Goal: Communication & Community: Answer question/provide support

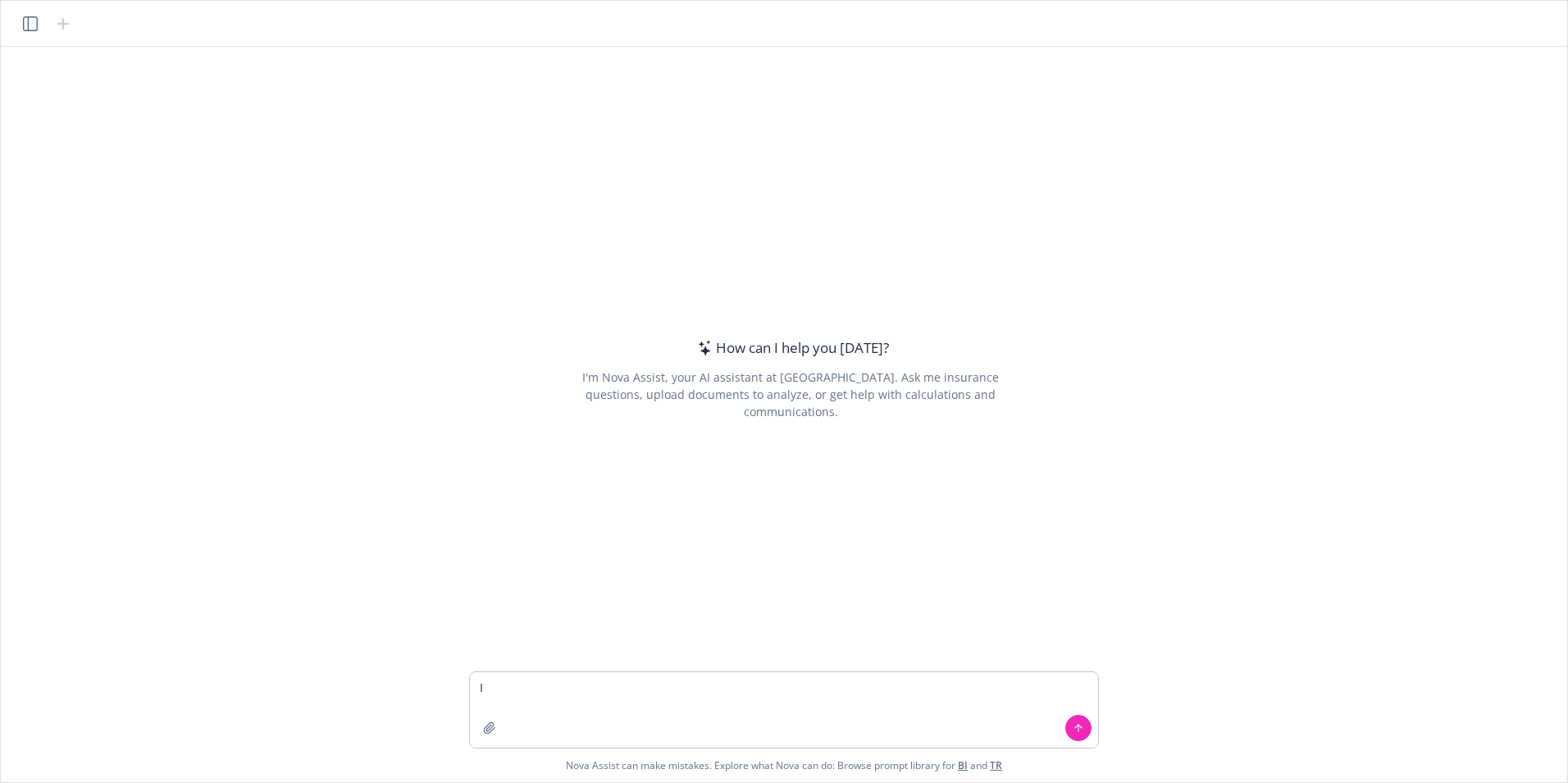
type textarea "I"
click at [480, 689] on textarea "If a participant missed out on a deferral early in the plan year, but still rea…" at bounding box center [784, 709] width 628 height 75
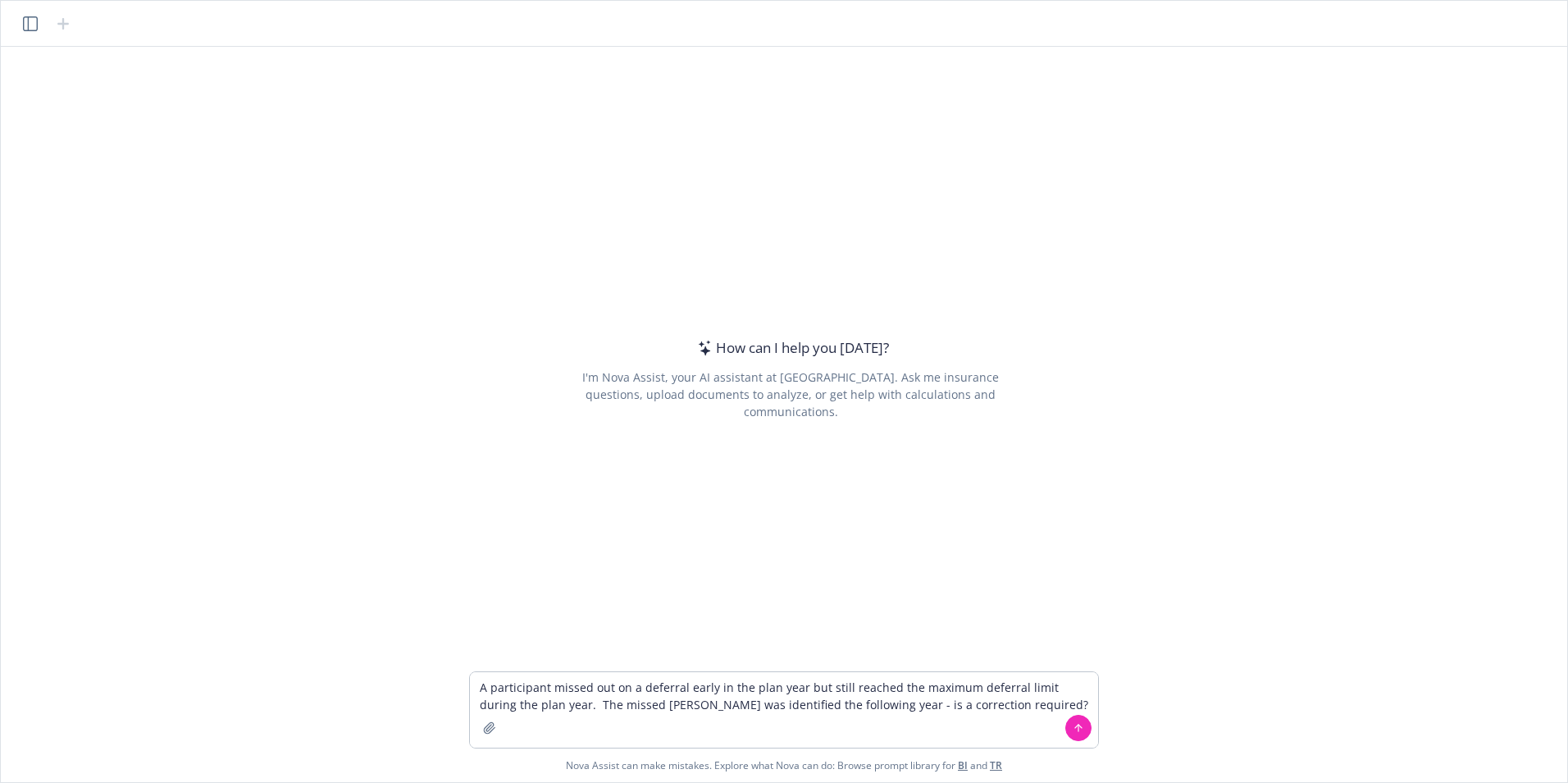
type textarea "A participant missed out on a deferral early in the plan year but still reached…"
click at [1079, 730] on icon at bounding box center [1078, 728] width 12 height 12
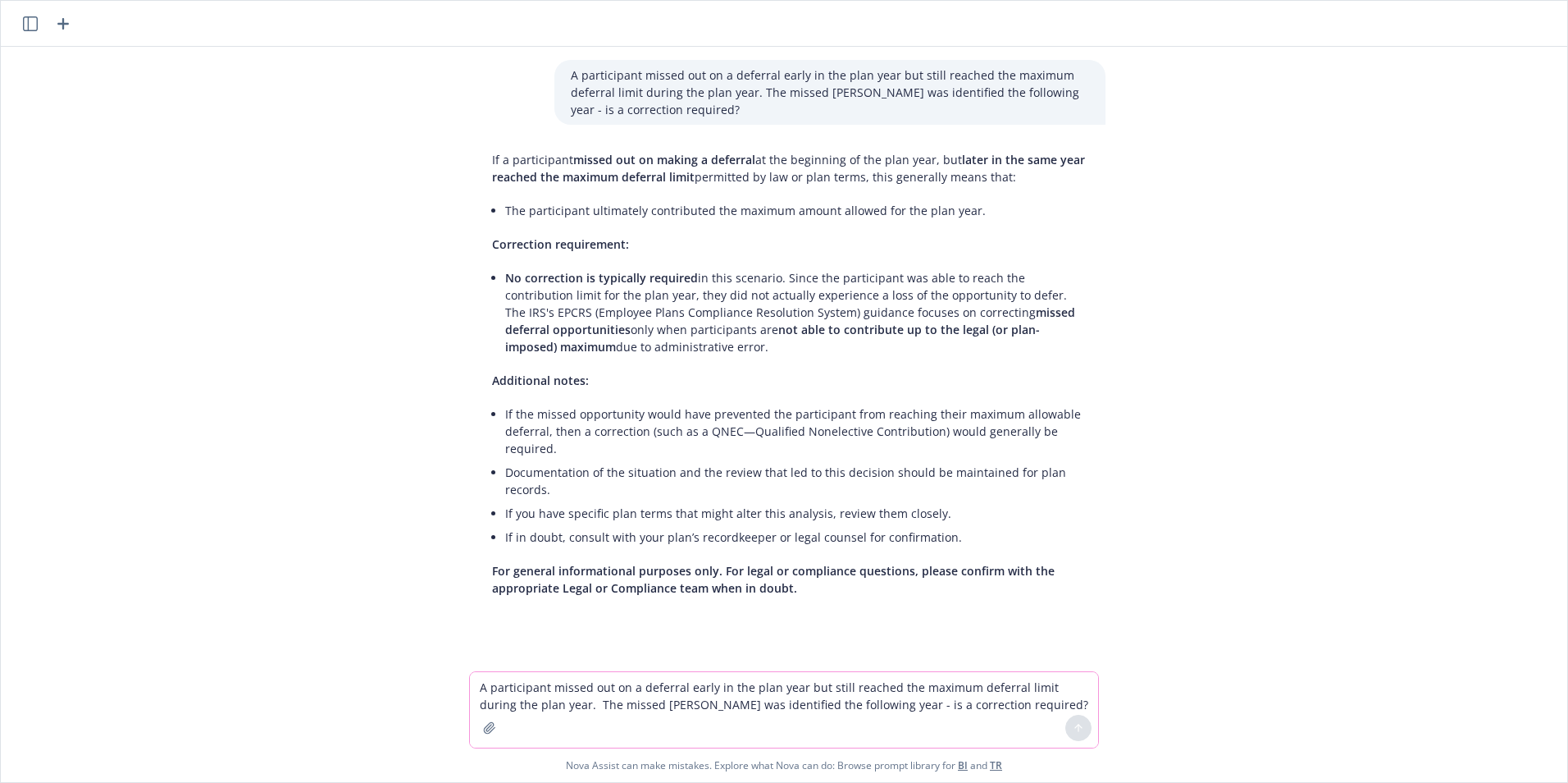
click at [489, 695] on textarea "A participant missed out on a deferral early in the plan year but still reached…" at bounding box center [784, 709] width 628 height 75
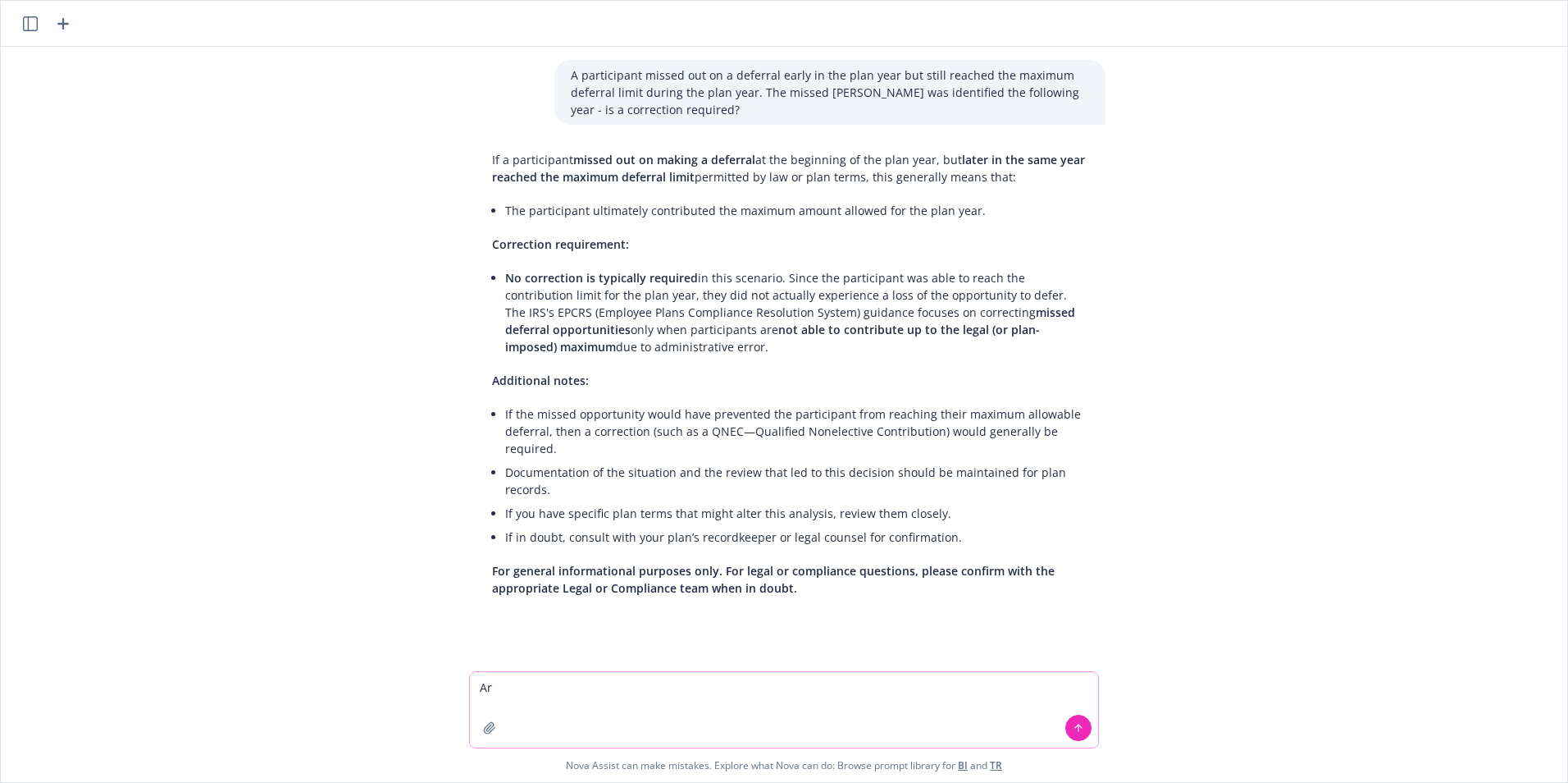
type textarea "A"
click at [489, 729] on icon "button" at bounding box center [490, 728] width 13 height 13
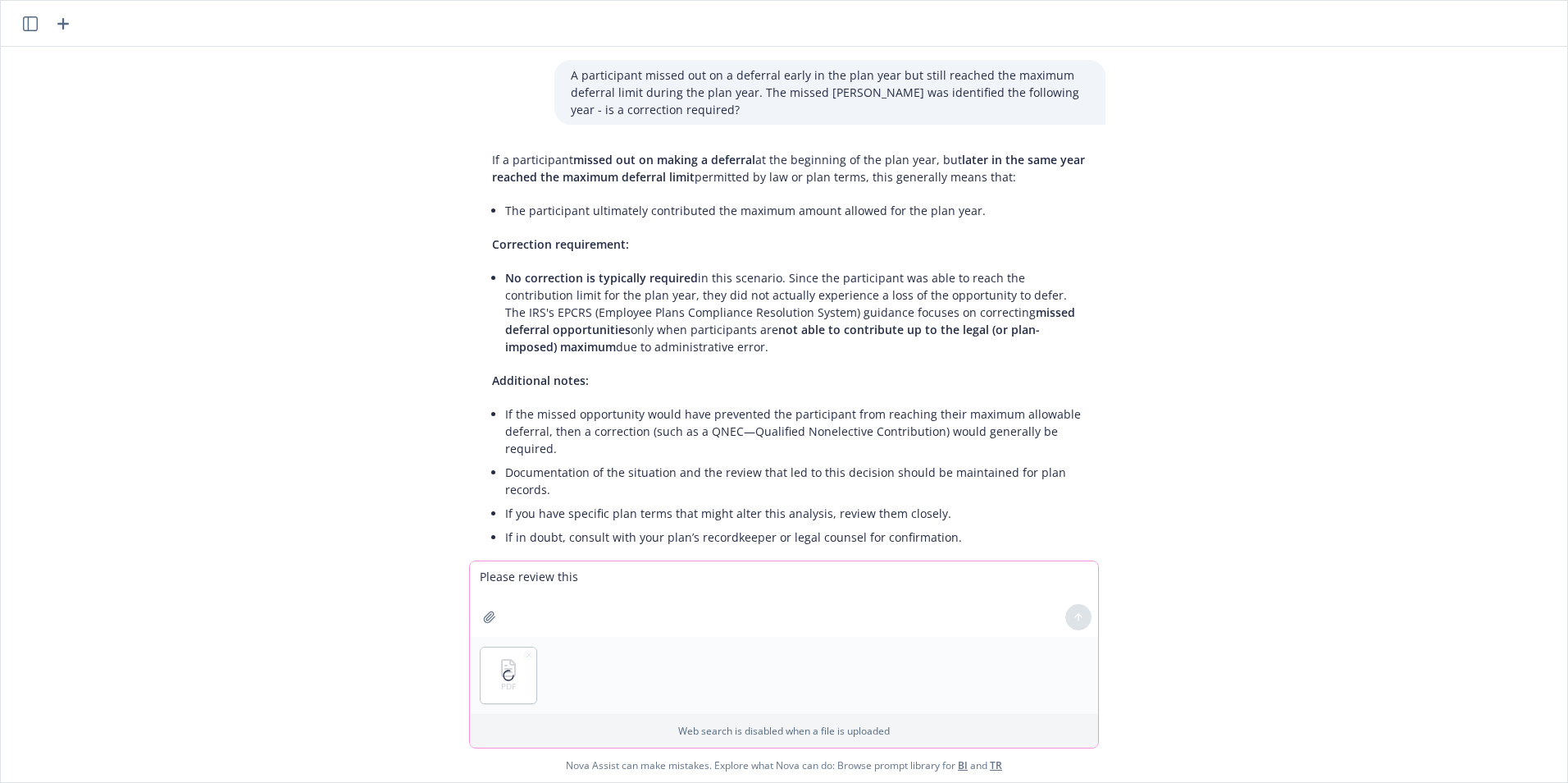
click at [590, 577] on textarea "Please review this" at bounding box center [784, 598] width 628 height 75
type textarea "Please review this cost analysis document and provide an alternative way to pre…"
click at [1078, 621] on icon at bounding box center [1078, 617] width 12 height 12
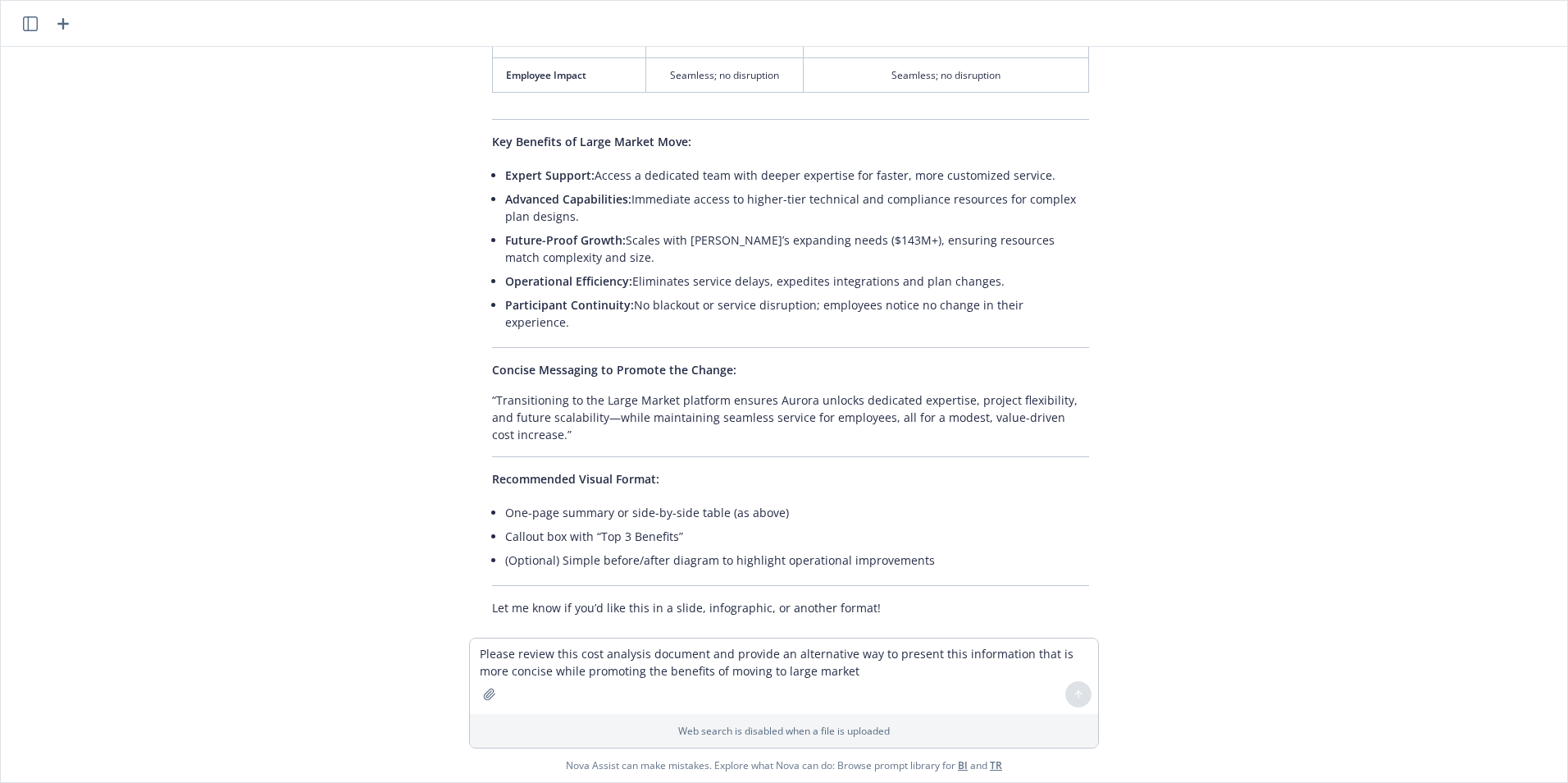
scroll to position [975, 0]
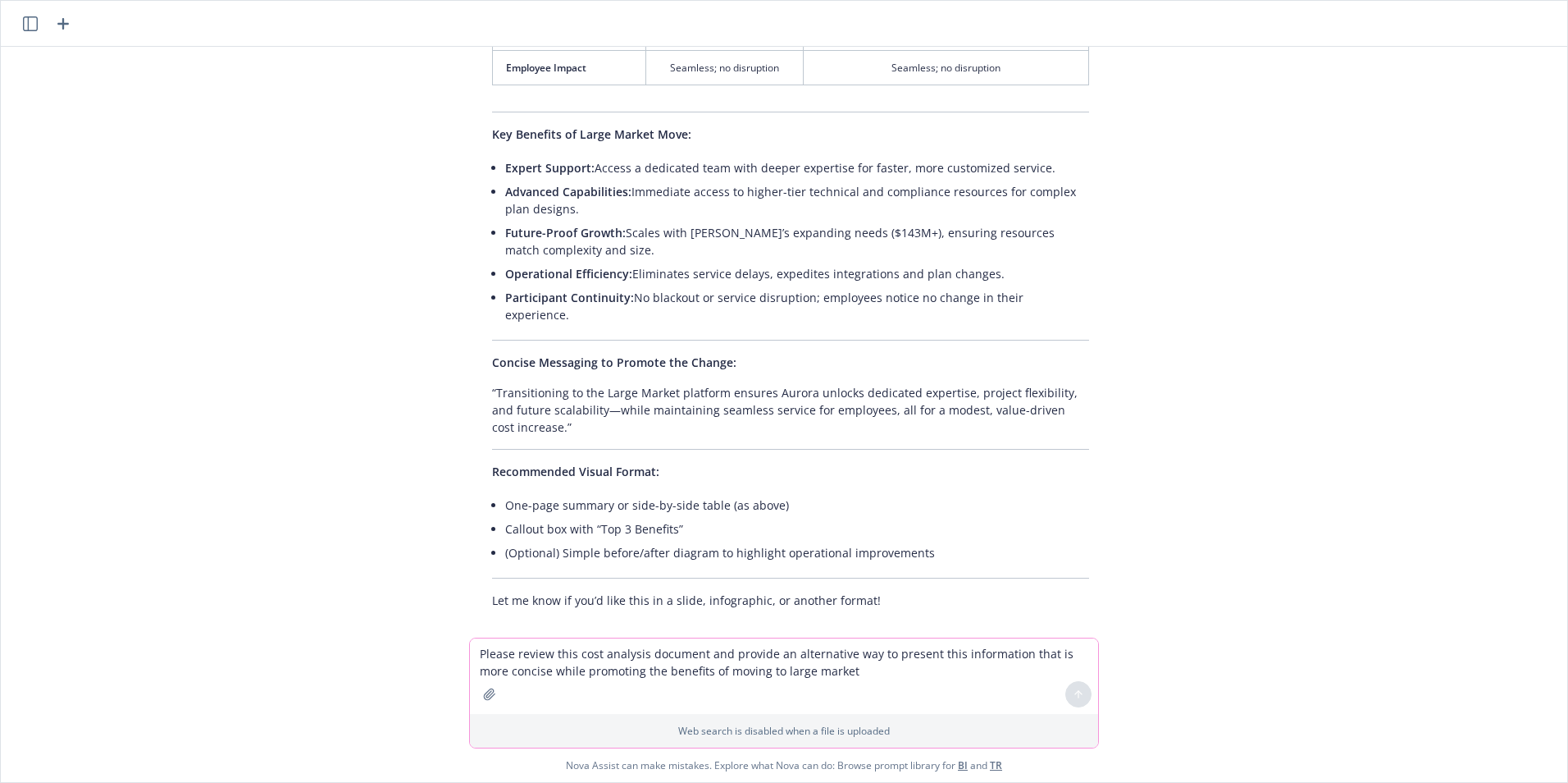
click at [523, 661] on textarea "Please review this cost analysis document and provide an alternative way to pre…" at bounding box center [784, 676] width 628 height 75
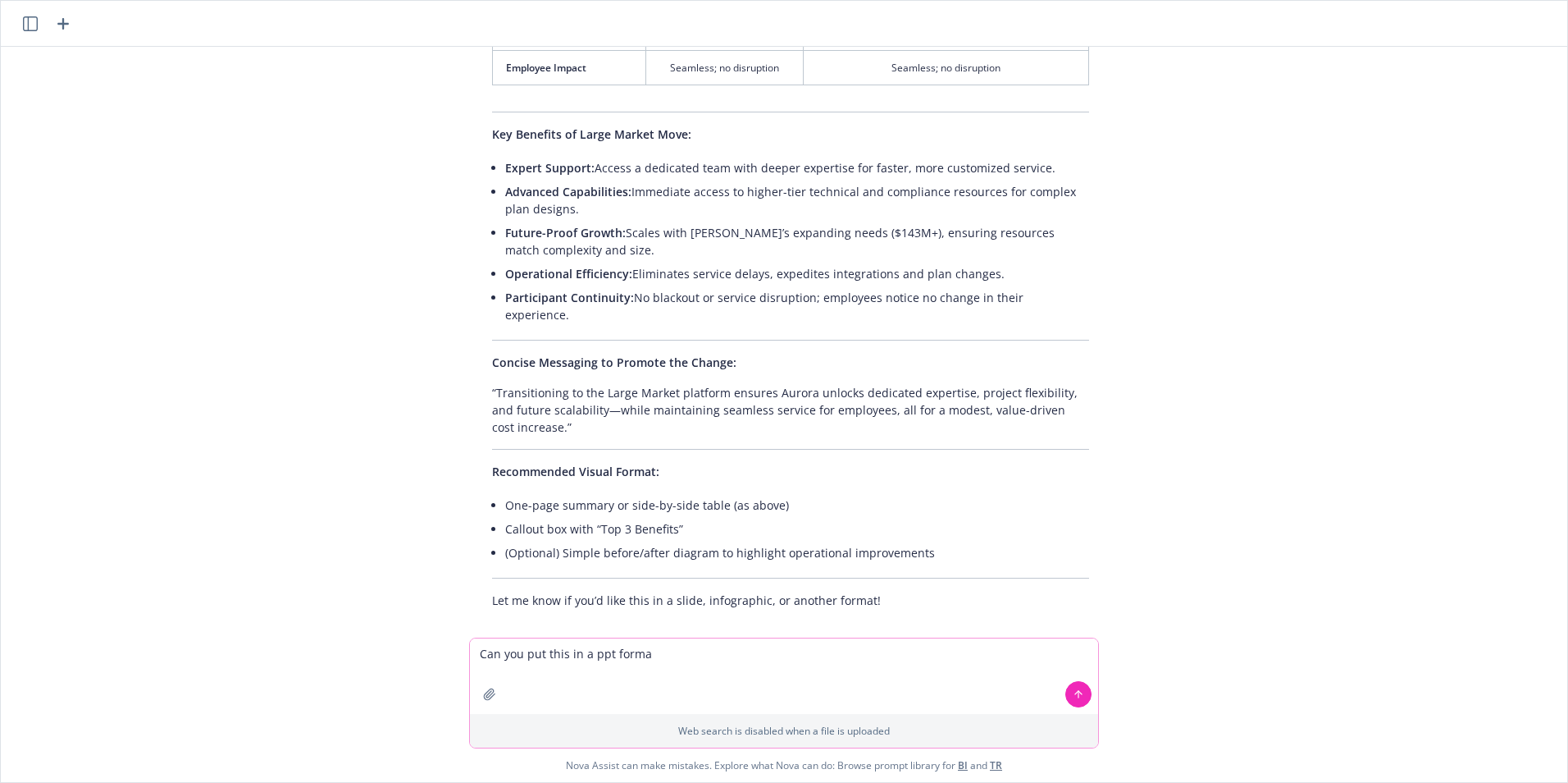
type textarea "Can you put this in a ppt format"
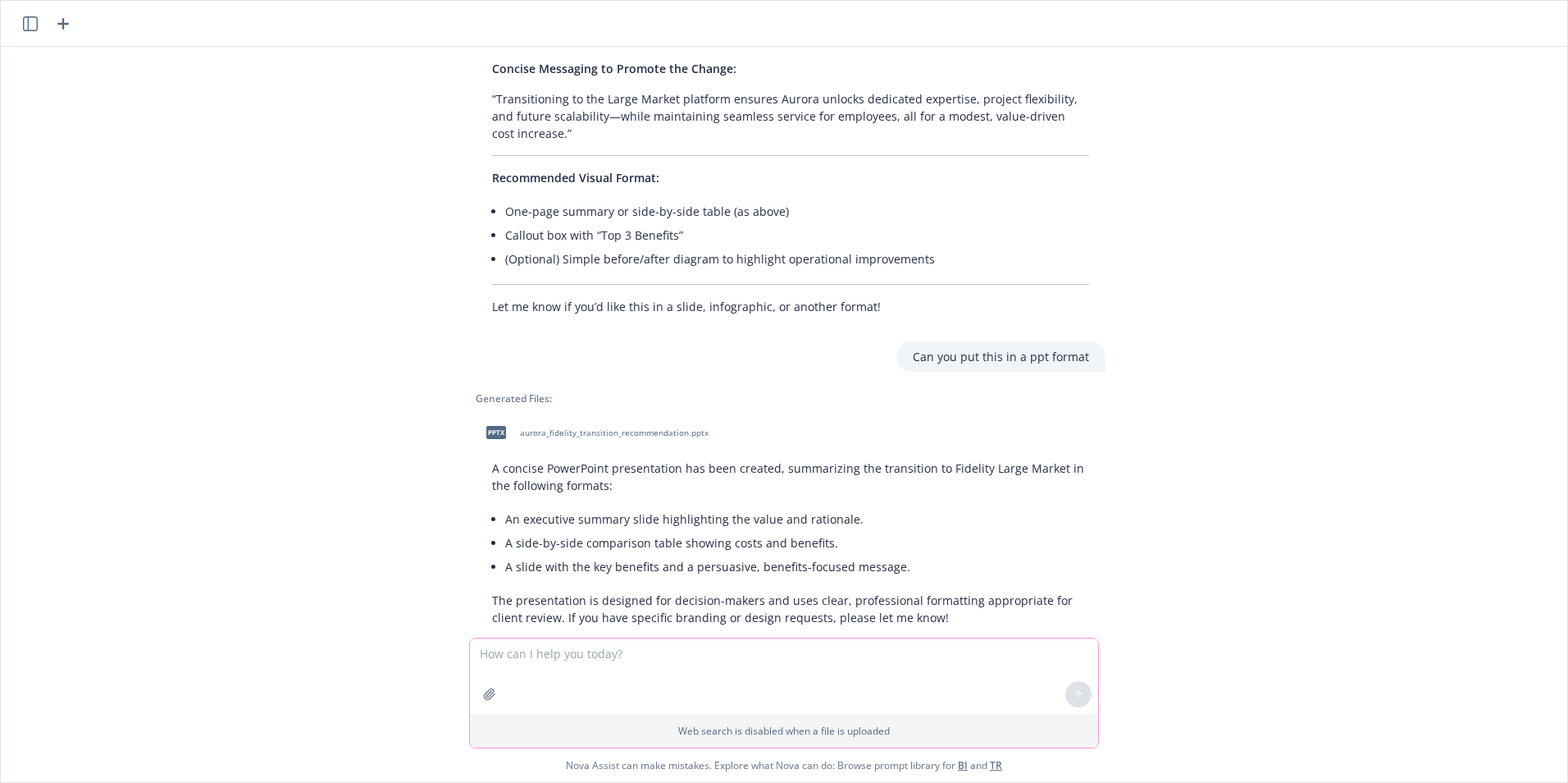
scroll to position [1286, 0]
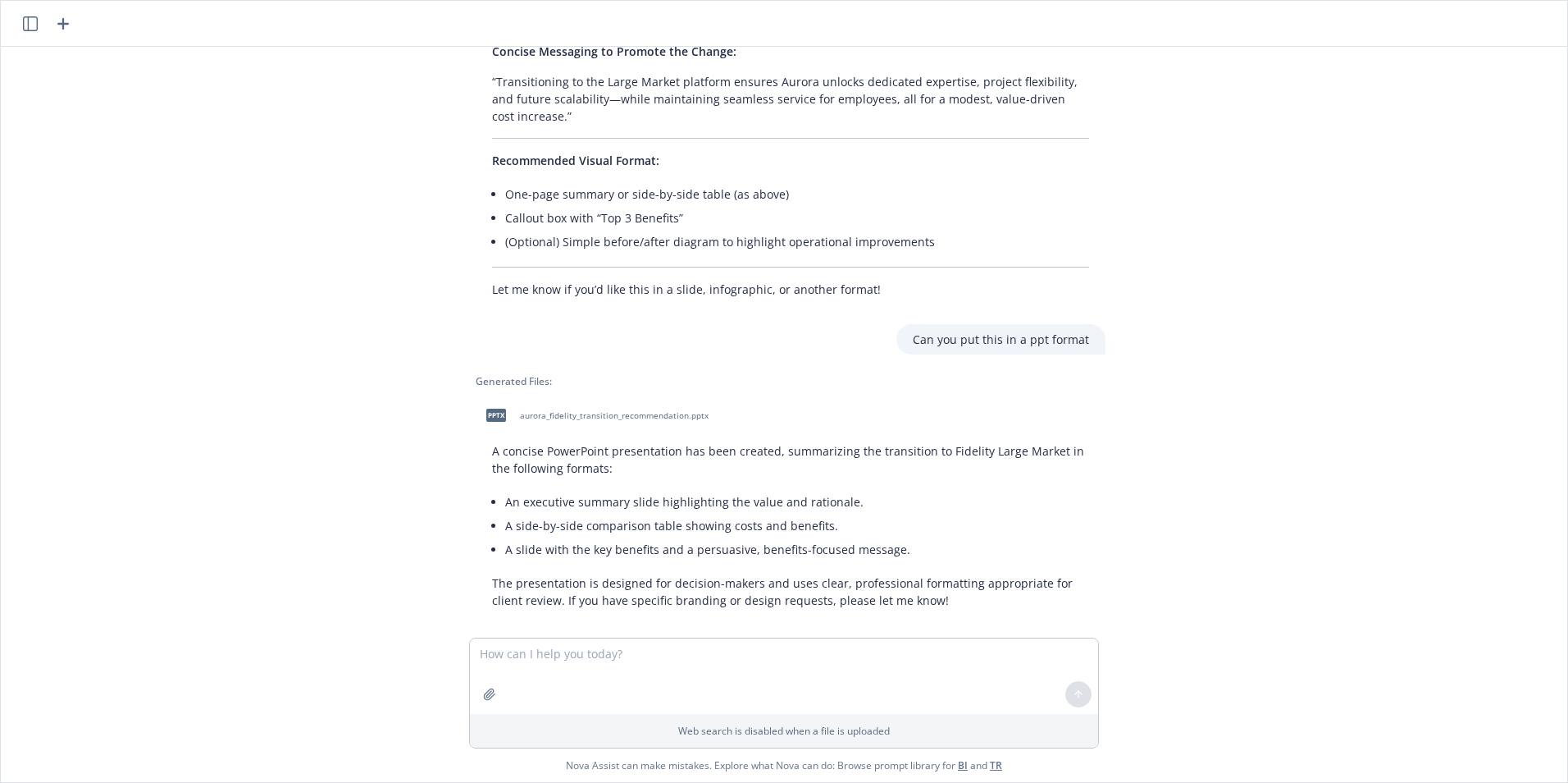
click at [530, 410] on span "aurora_fidelity_transition_recommendation.pptx" at bounding box center [614, 415] width 189 height 11
click at [637, 668] on textarea at bounding box center [784, 676] width 628 height 75
type textarea "T"
type textarea "This is not sufficient - the cost estimations need to be included"
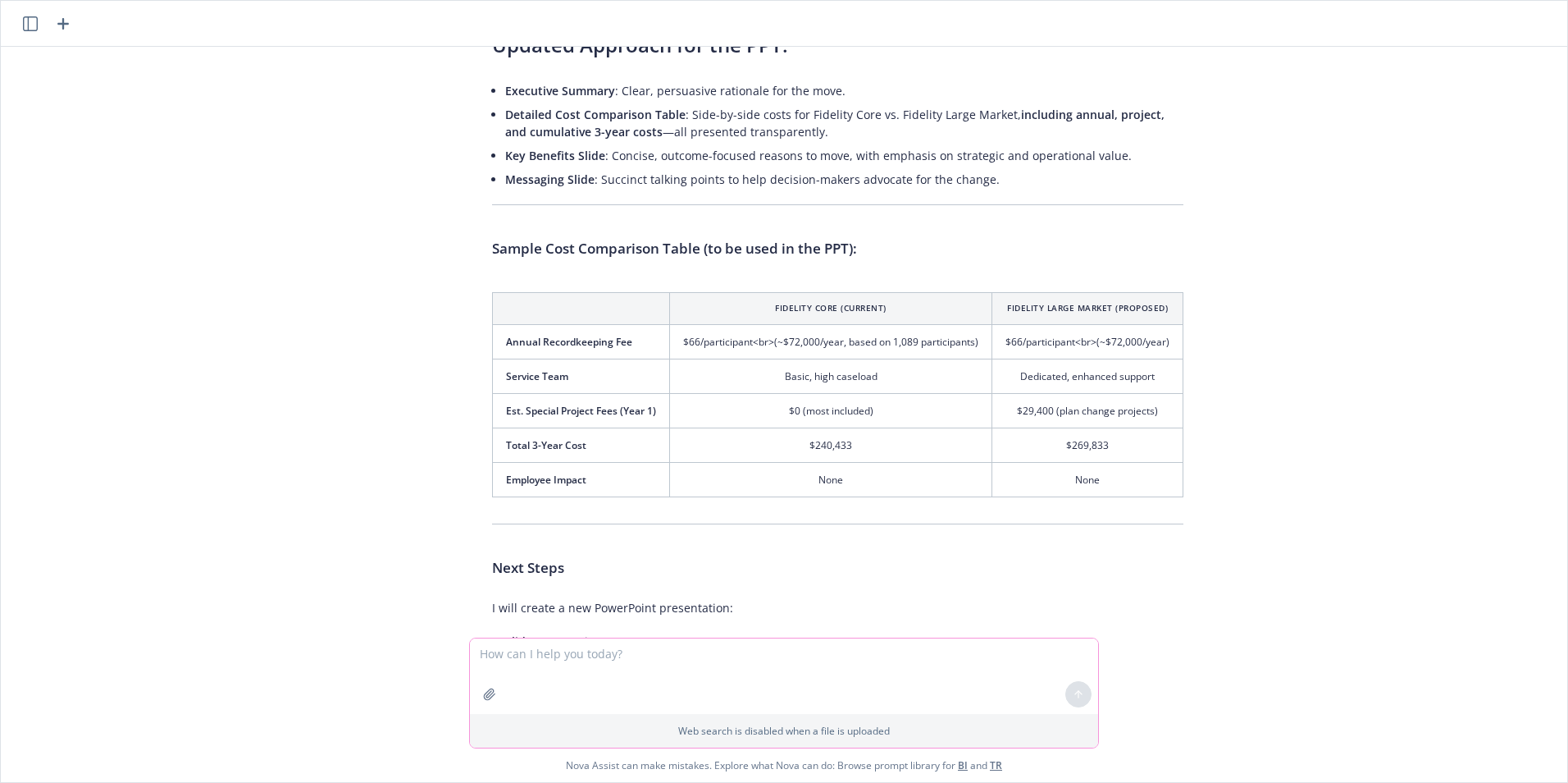
scroll to position [1945, 0]
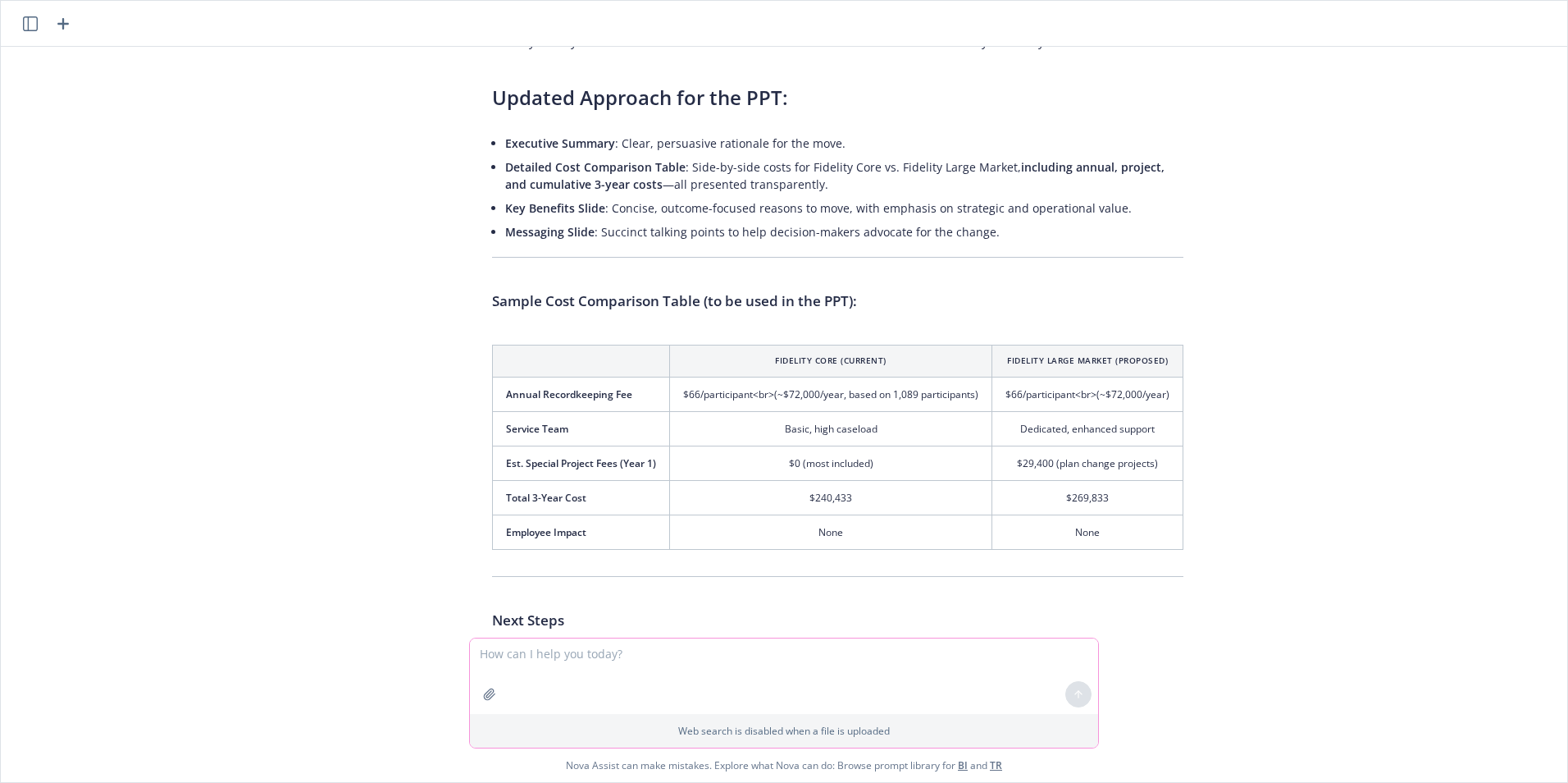
click at [519, 669] on textarea at bounding box center [784, 676] width 628 height 75
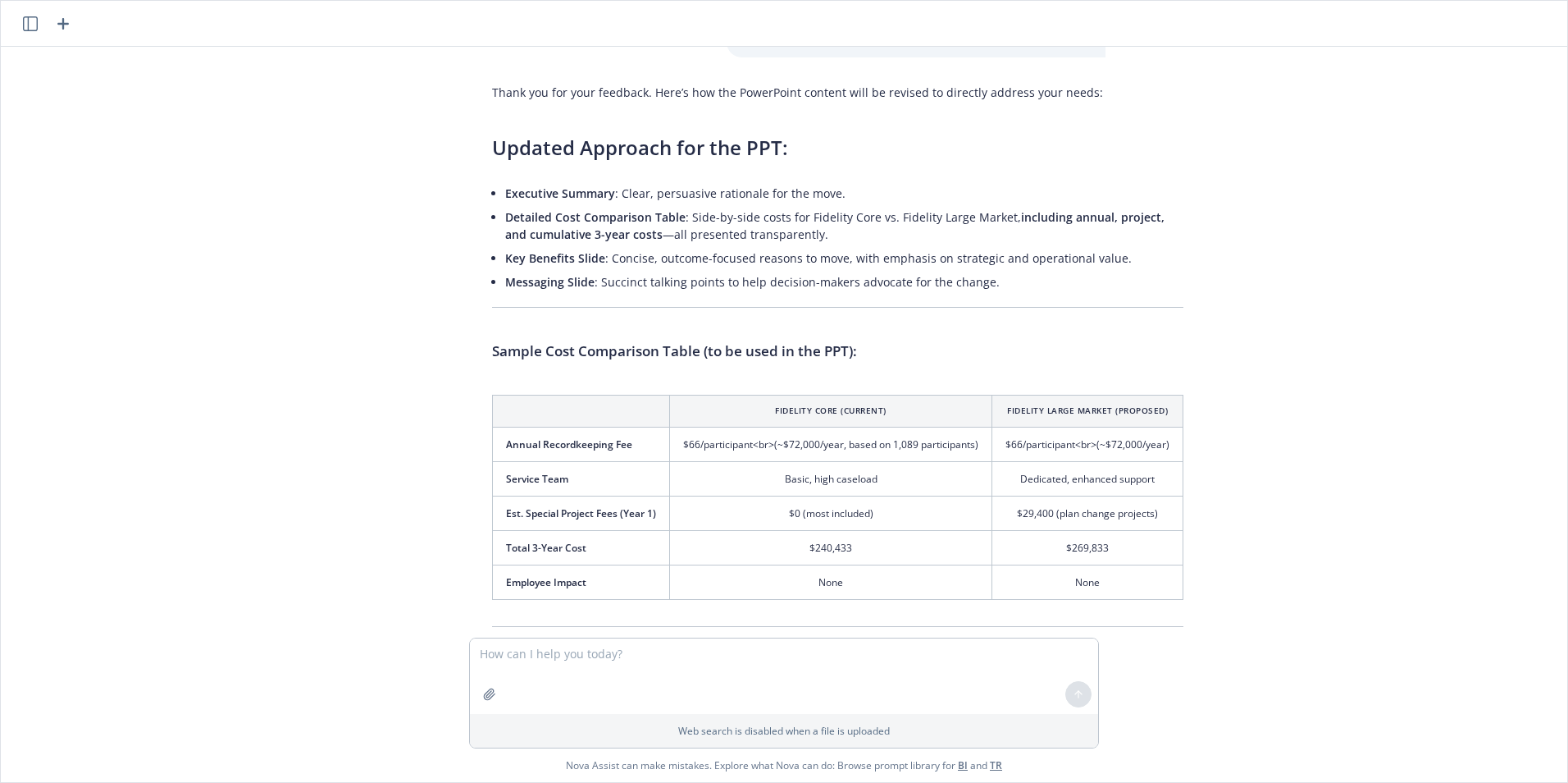
scroll to position [2026, 0]
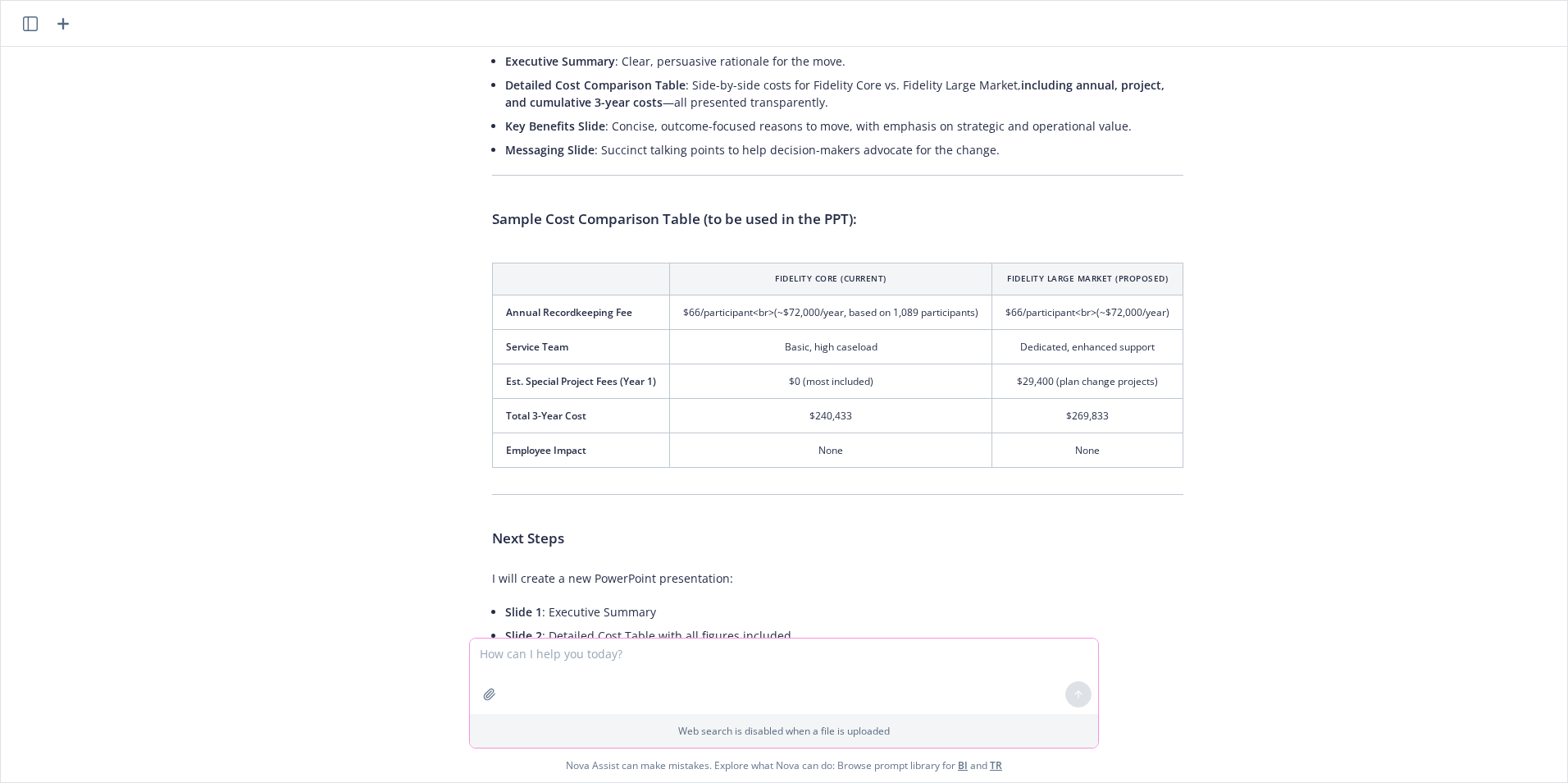
click at [535, 669] on textarea at bounding box center [784, 676] width 628 height 75
type textarea "A"
type textarea "D"
click at [536, 664] on textarea at bounding box center [784, 676] width 628 height 75
click at [899, 650] on textarea "The data from cost analysis on slide 2 must be included. Client wants to see ho…" at bounding box center [784, 676] width 628 height 75
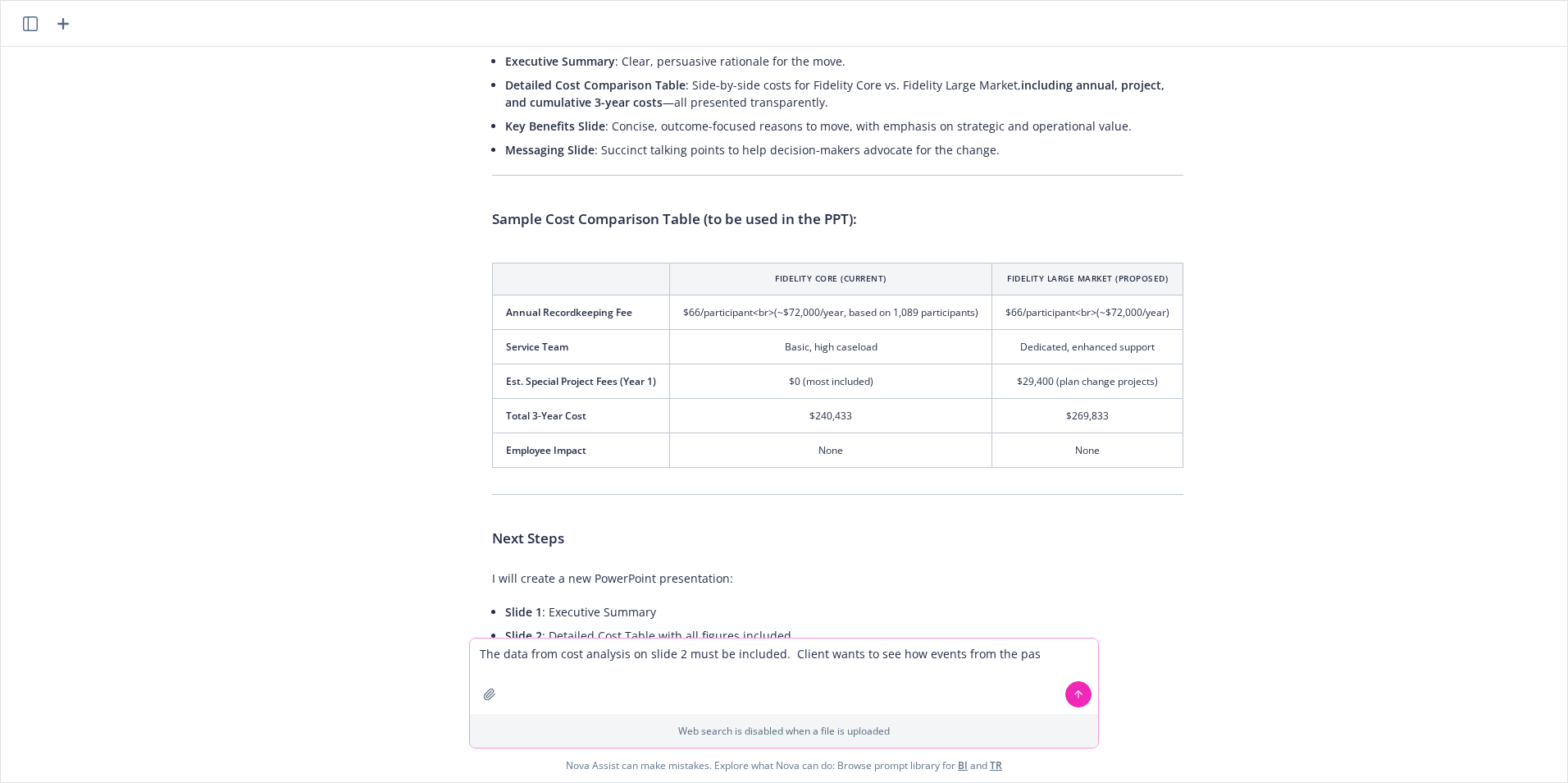
click at [899, 650] on textarea "The data from cost analysis on slide 2 must be included. Client wants to see ho…" at bounding box center [784, 676] width 628 height 75
click at [1042, 654] on textarea "The data from cost analysis on slide 2 must be included. Client wants to see wh…" at bounding box center [784, 676] width 628 height 75
type textarea "The data from cost analysis on slide 2 must be included. Client wants to see wh…"
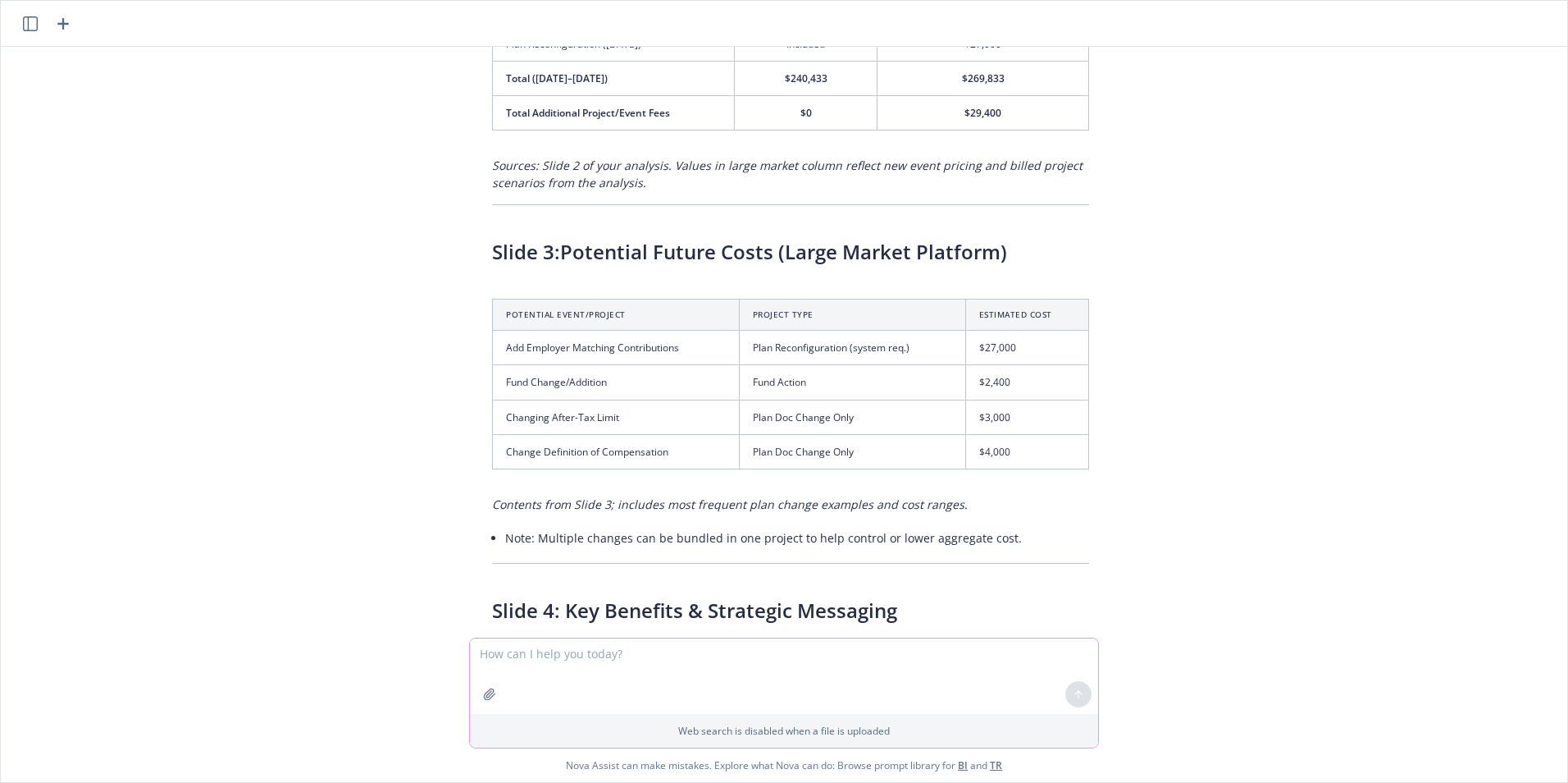
scroll to position [3507, 0]
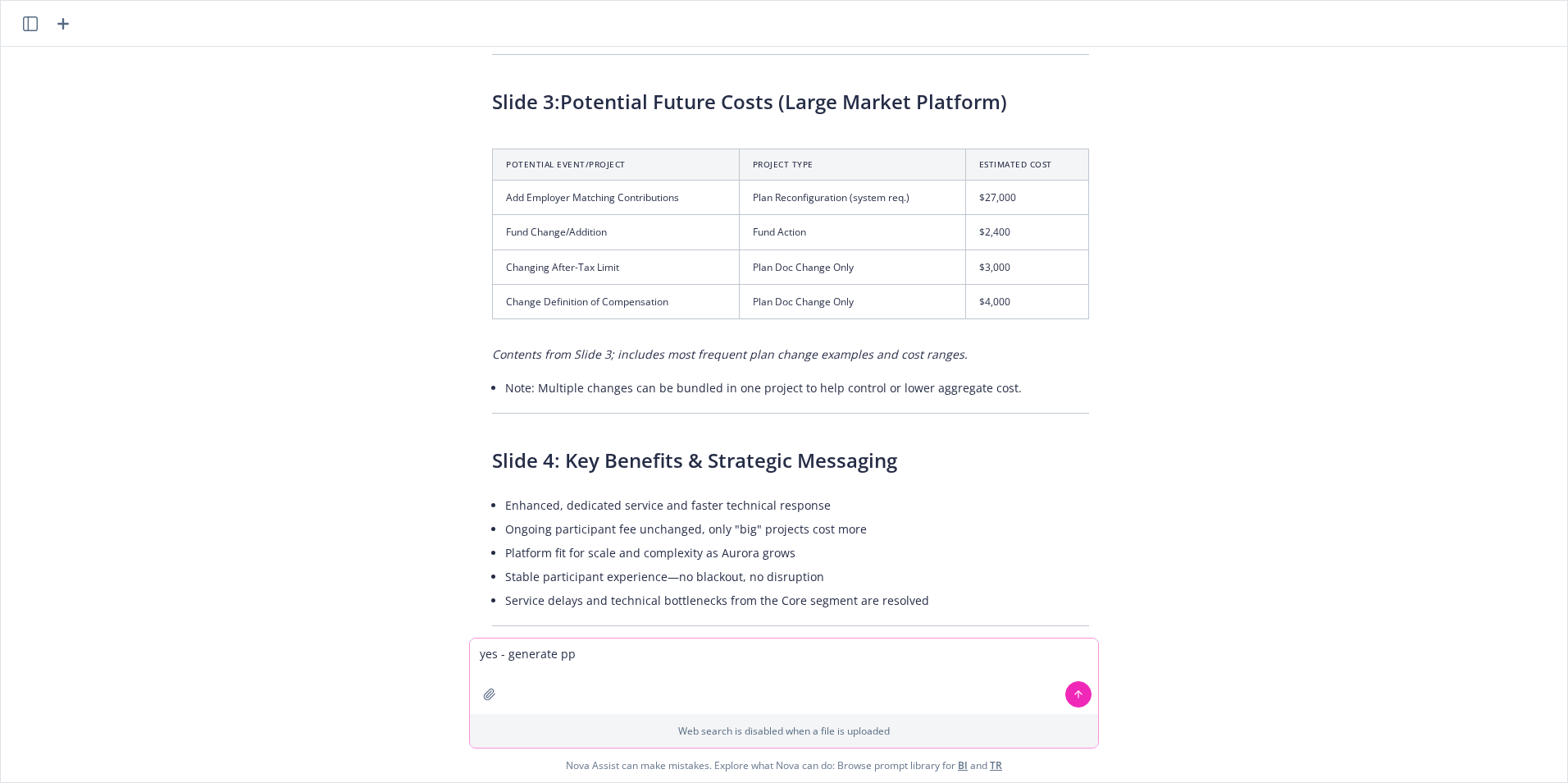
type textarea "yes - generate ppt"
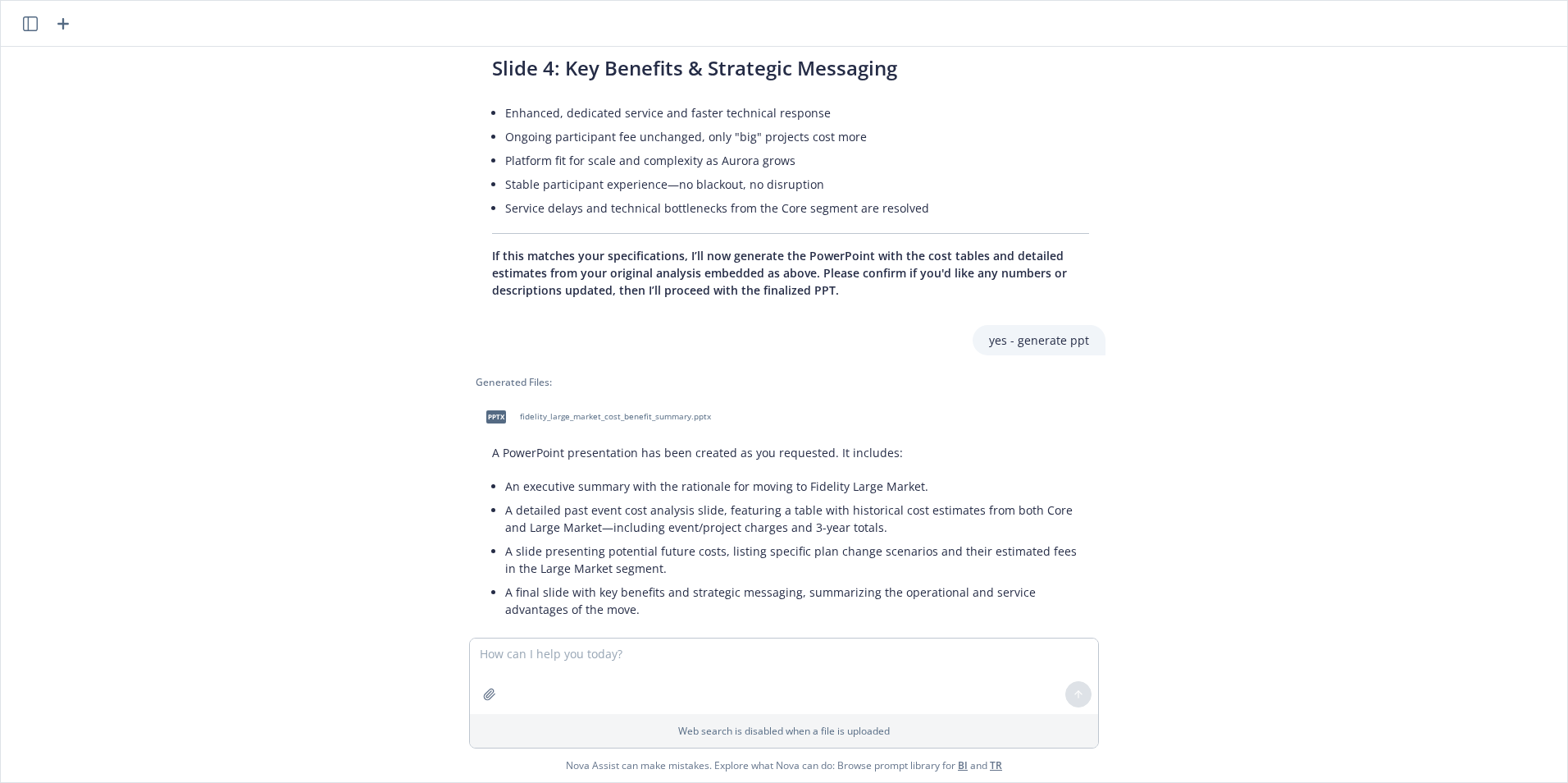
scroll to position [3959, 0]
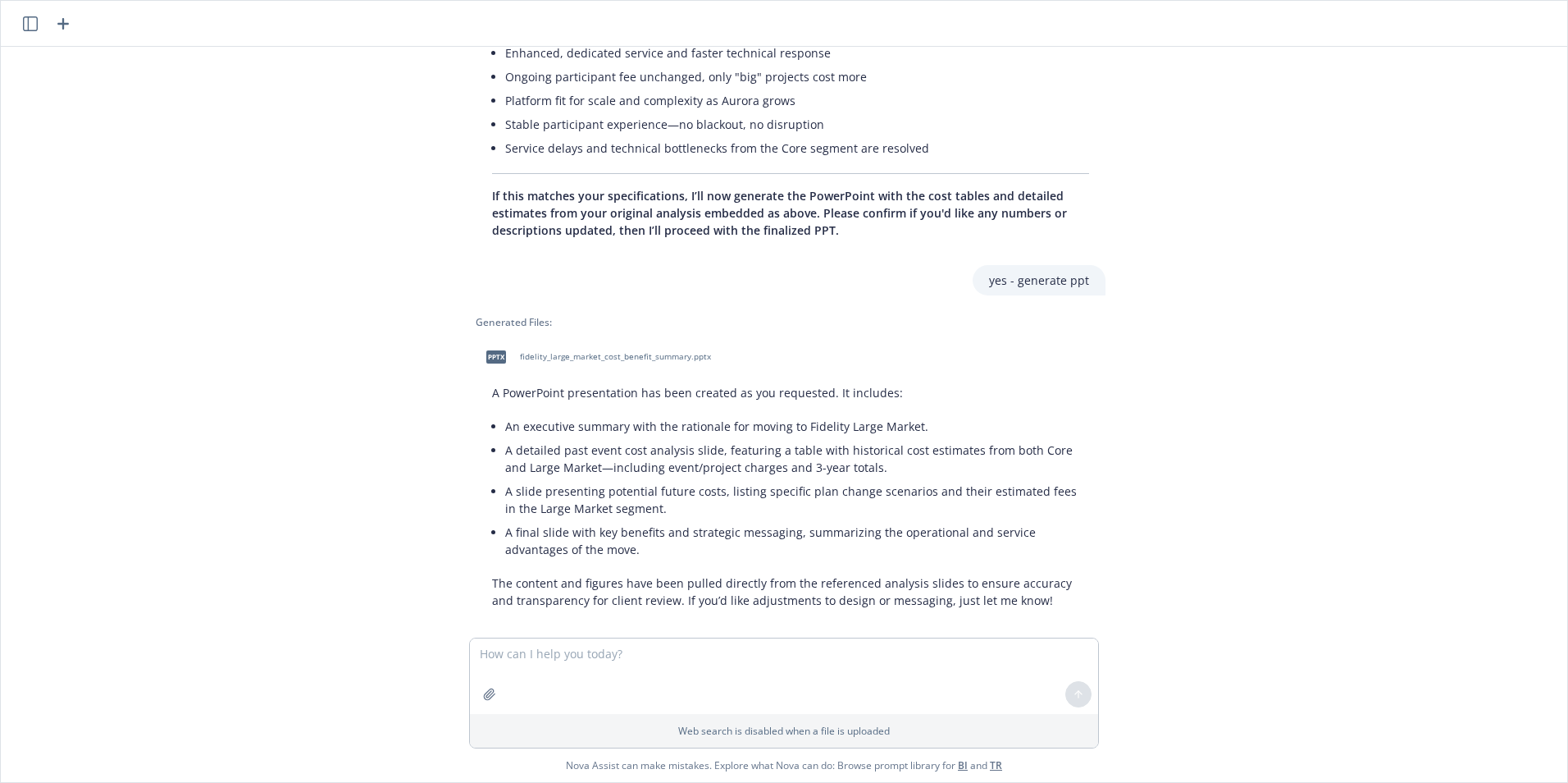
click at [556, 351] on span "fidelity_large_market_cost_benefit_summary.pptx" at bounding box center [615, 356] width 191 height 11
